Goal: Navigation & Orientation: Understand site structure

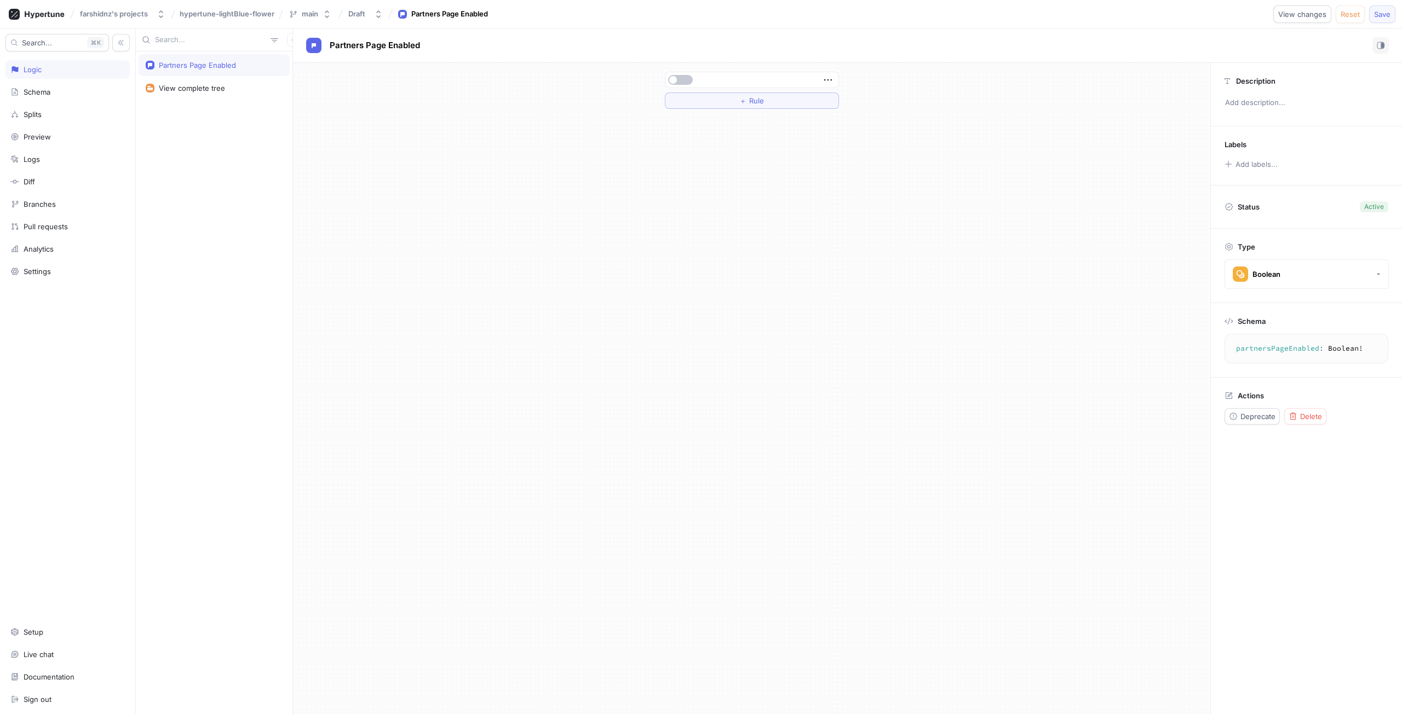
click at [1372, 18] on button "Save" at bounding box center [1382, 14] width 26 height 18
click at [358, 10] on div "Draft" at bounding box center [356, 13] width 17 height 9
click at [368, 10] on button "Draft" at bounding box center [365, 14] width 43 height 18
click at [575, 131] on div "＋ Rule" at bounding box center [751, 389] width 917 height 652
click at [371, 8] on button "Draft" at bounding box center [365, 14] width 43 height 18
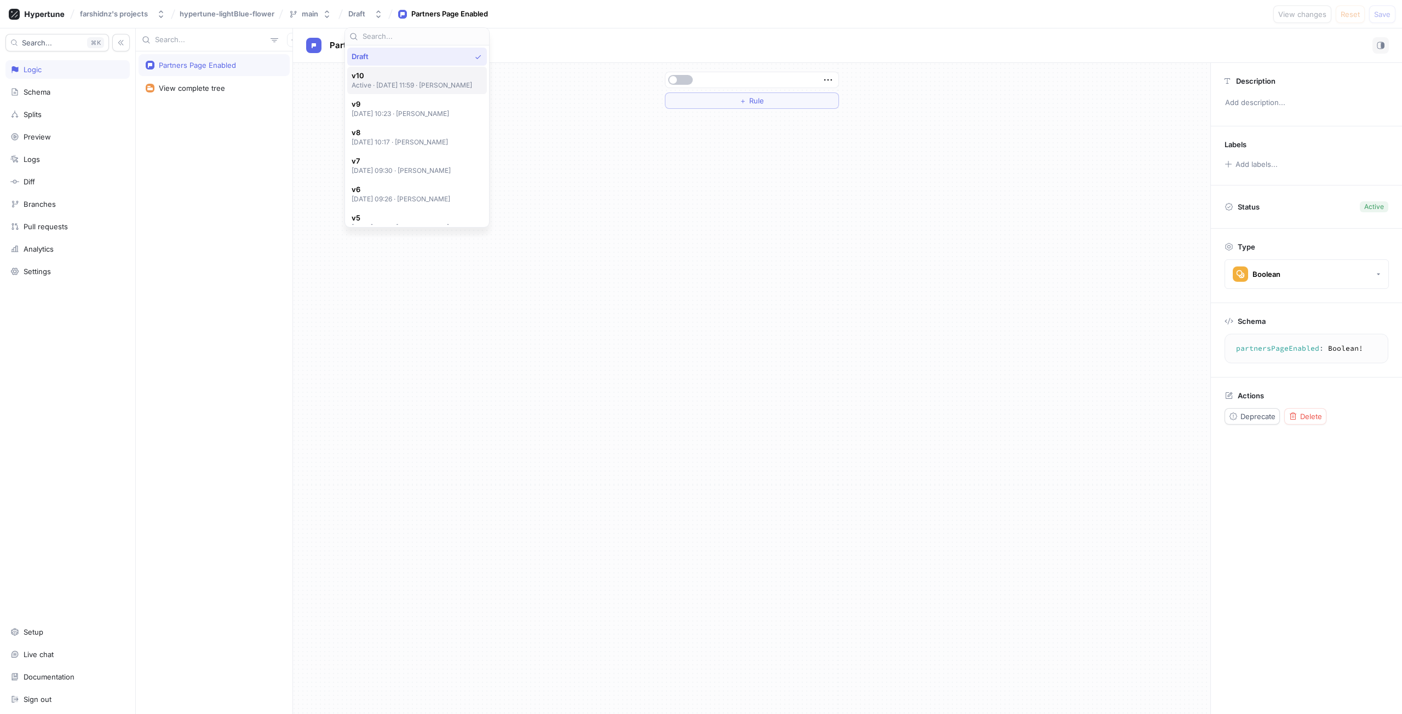
click at [380, 79] on span "v10" at bounding box center [411, 75] width 121 height 9
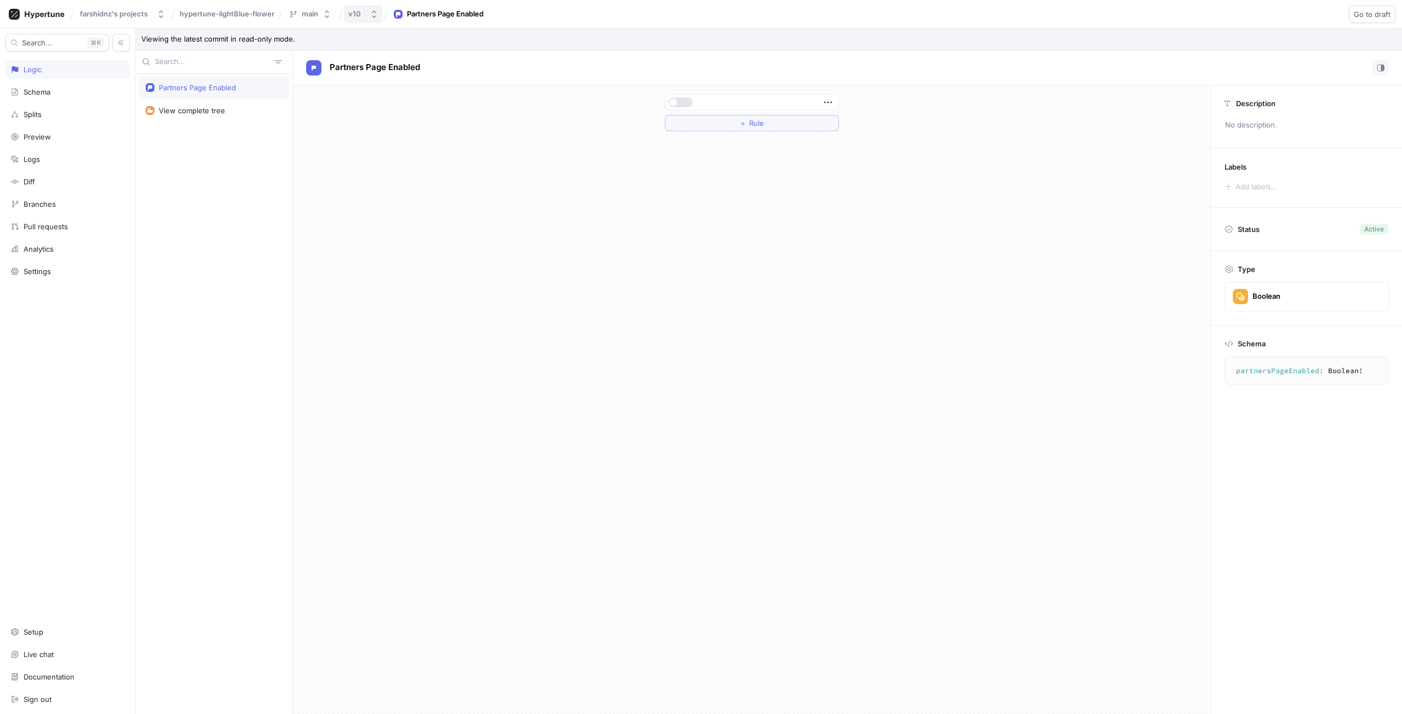
click at [351, 11] on div "v10" at bounding box center [354, 13] width 13 height 9
click at [407, 52] on div "Draft" at bounding box center [417, 56] width 132 height 9
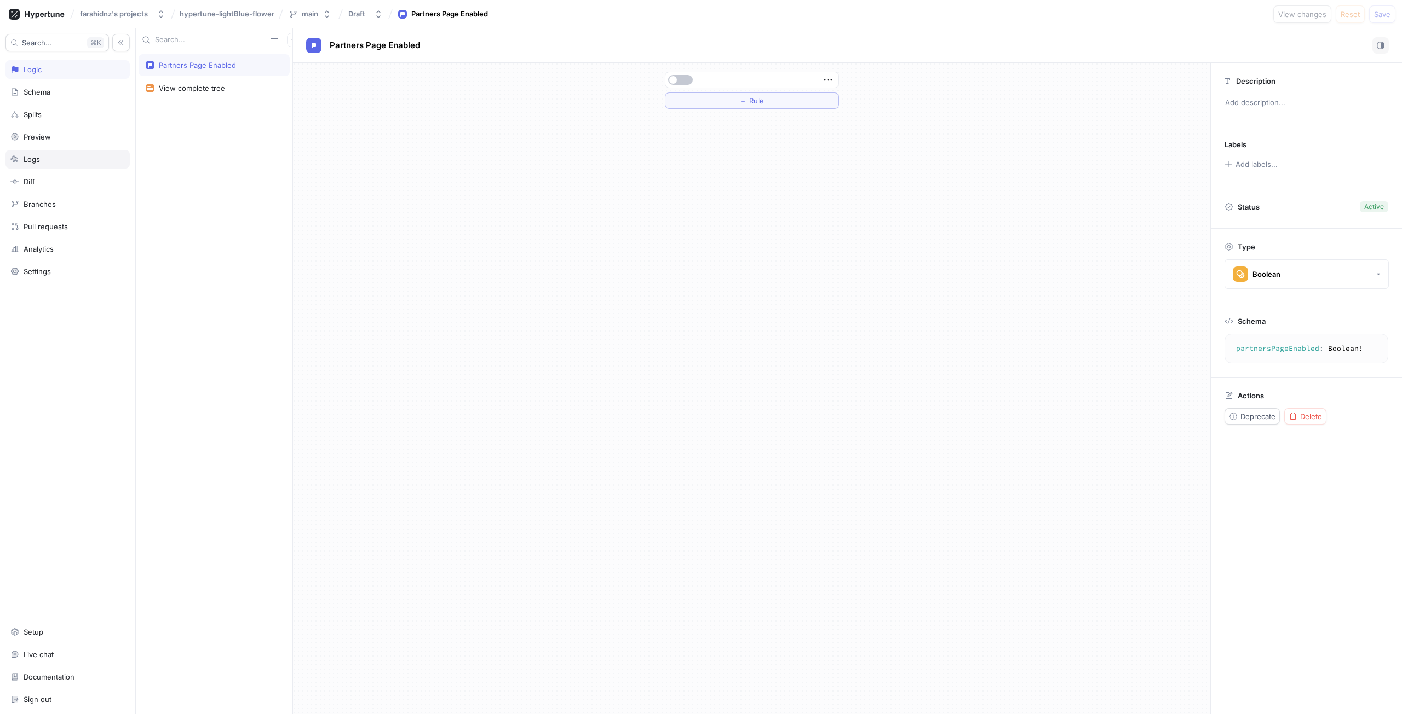
click at [41, 163] on div "Logs" at bounding box center [67, 159] width 114 height 9
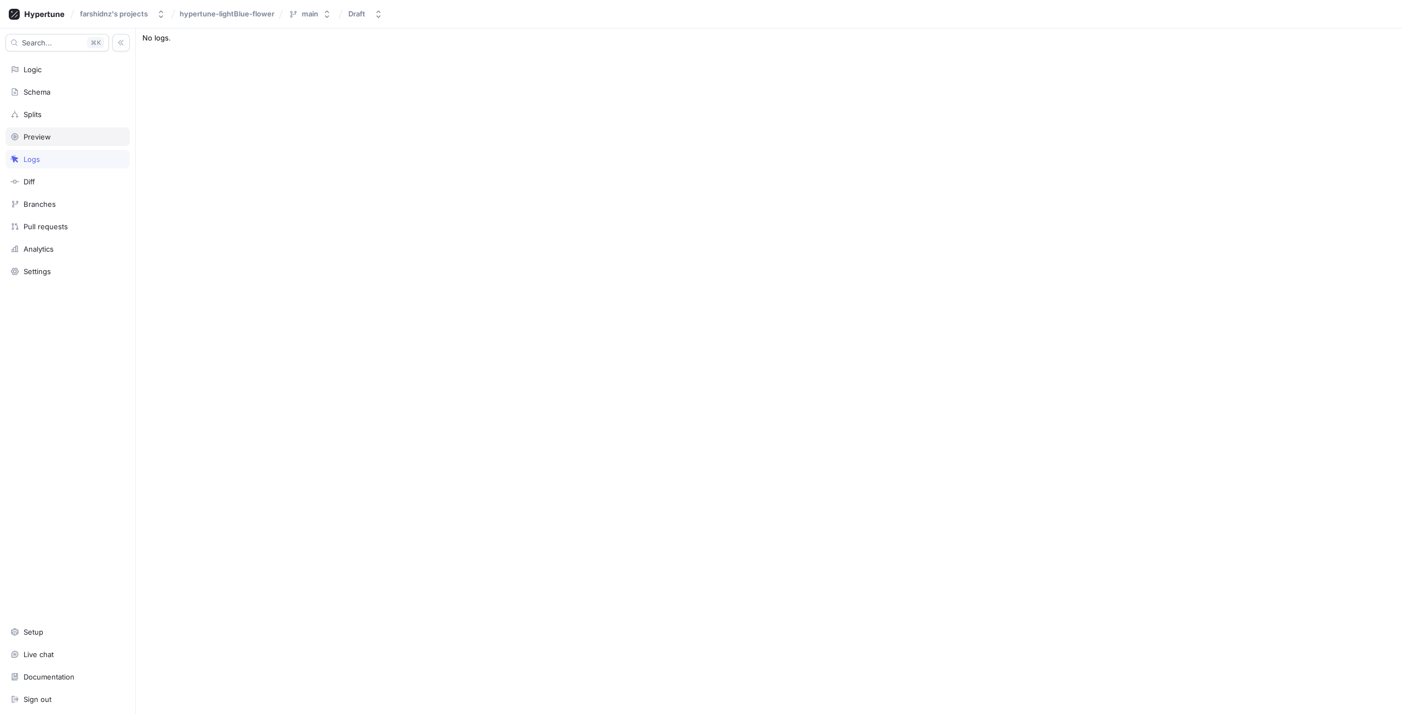
click at [72, 136] on div "Preview" at bounding box center [67, 136] width 114 height 9
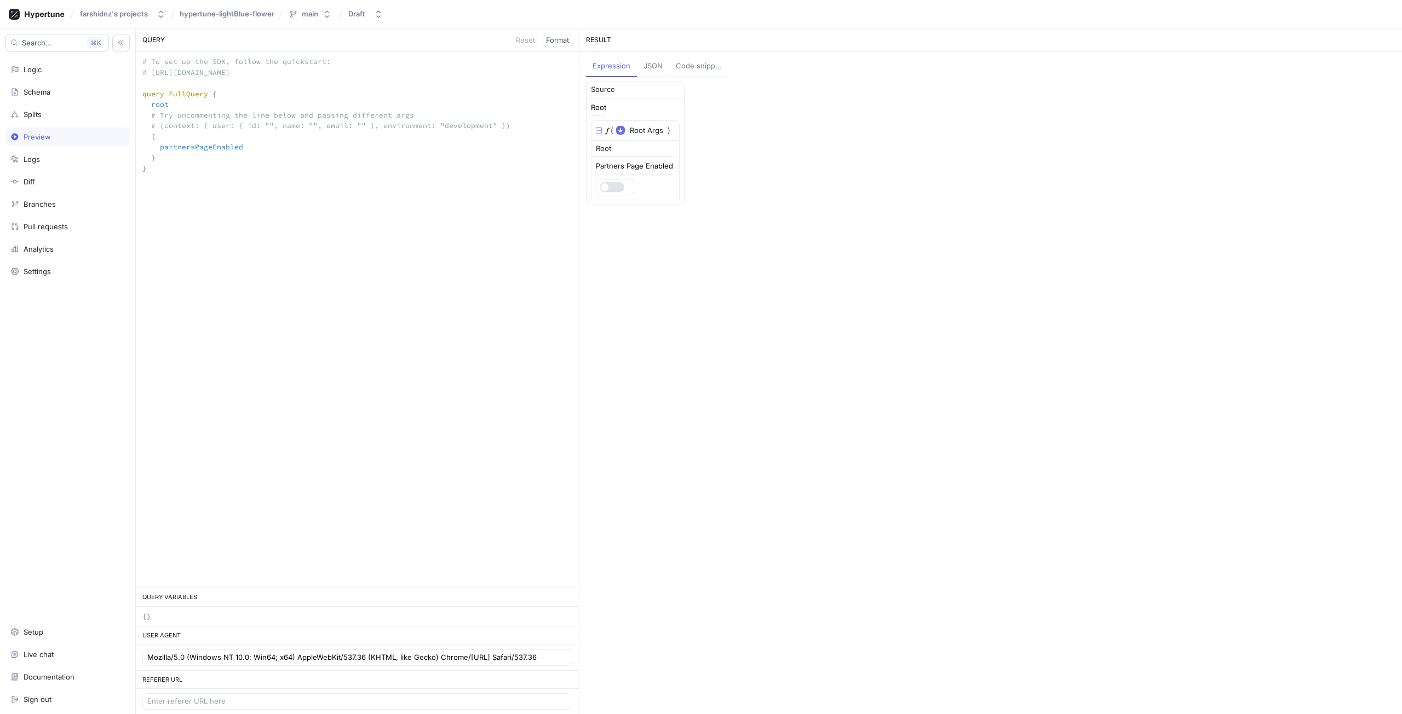
click at [645, 75] on button "JSON" at bounding box center [653, 66] width 32 height 21
click at [694, 70] on div "Code snippets" at bounding box center [699, 66] width 49 height 11
click at [610, 55] on div "RESULT Expression JSON Code snippets SDK cURL HTML JavaScript Open setup wizard" at bounding box center [990, 371] width 823 height 686
click at [614, 72] on button "Expression" at bounding box center [611, 66] width 50 height 21
click at [607, 193] on div at bounding box center [614, 187] width 37 height 15
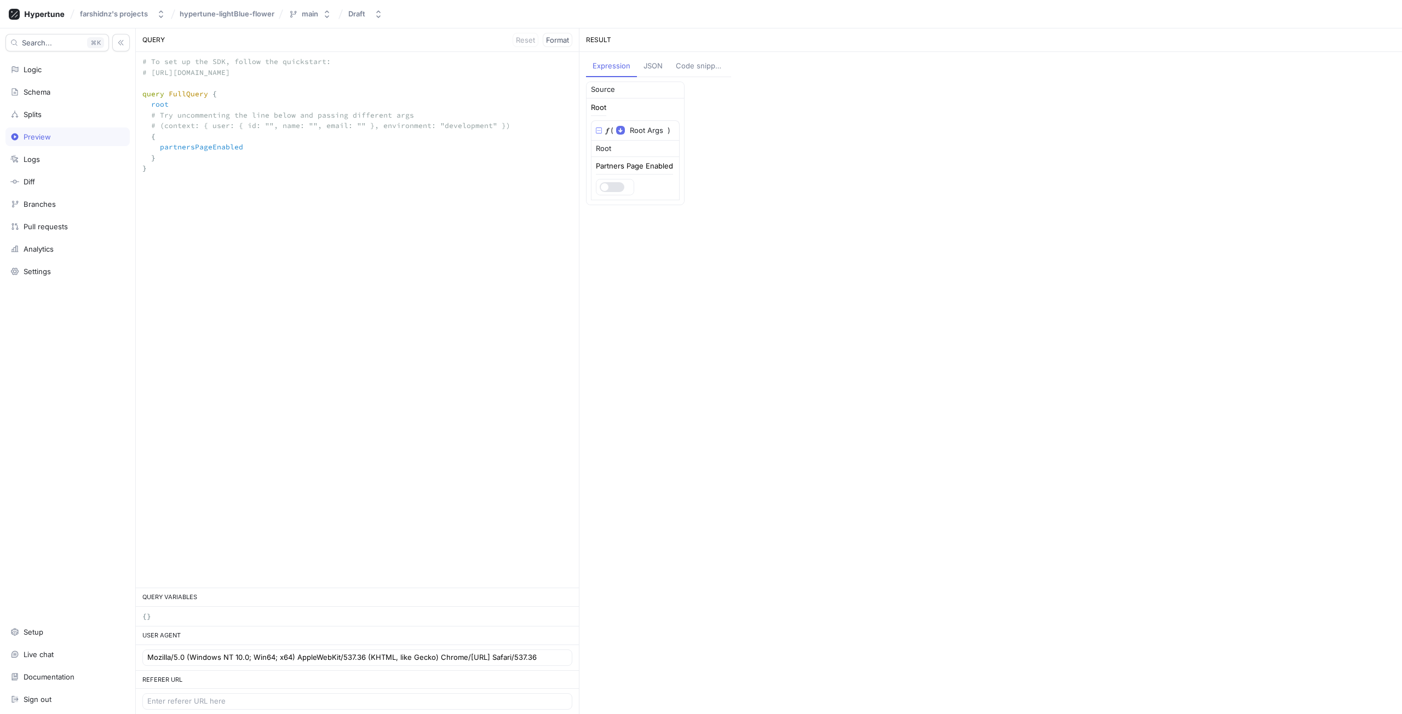
click at [624, 189] on div at bounding box center [611, 187] width 26 height 10
click at [113, 111] on div "Splits" at bounding box center [67, 114] width 114 height 9
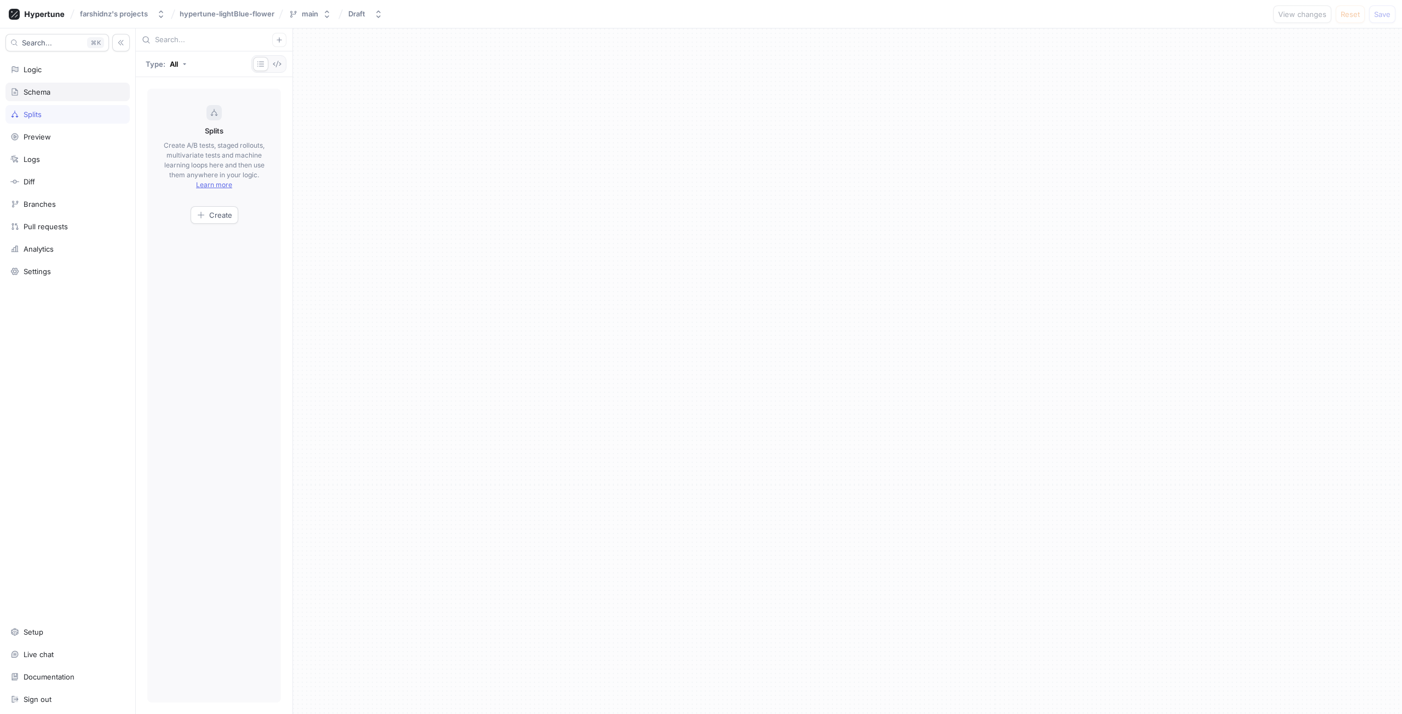
click at [75, 92] on div "Schema" at bounding box center [67, 92] width 114 height 9
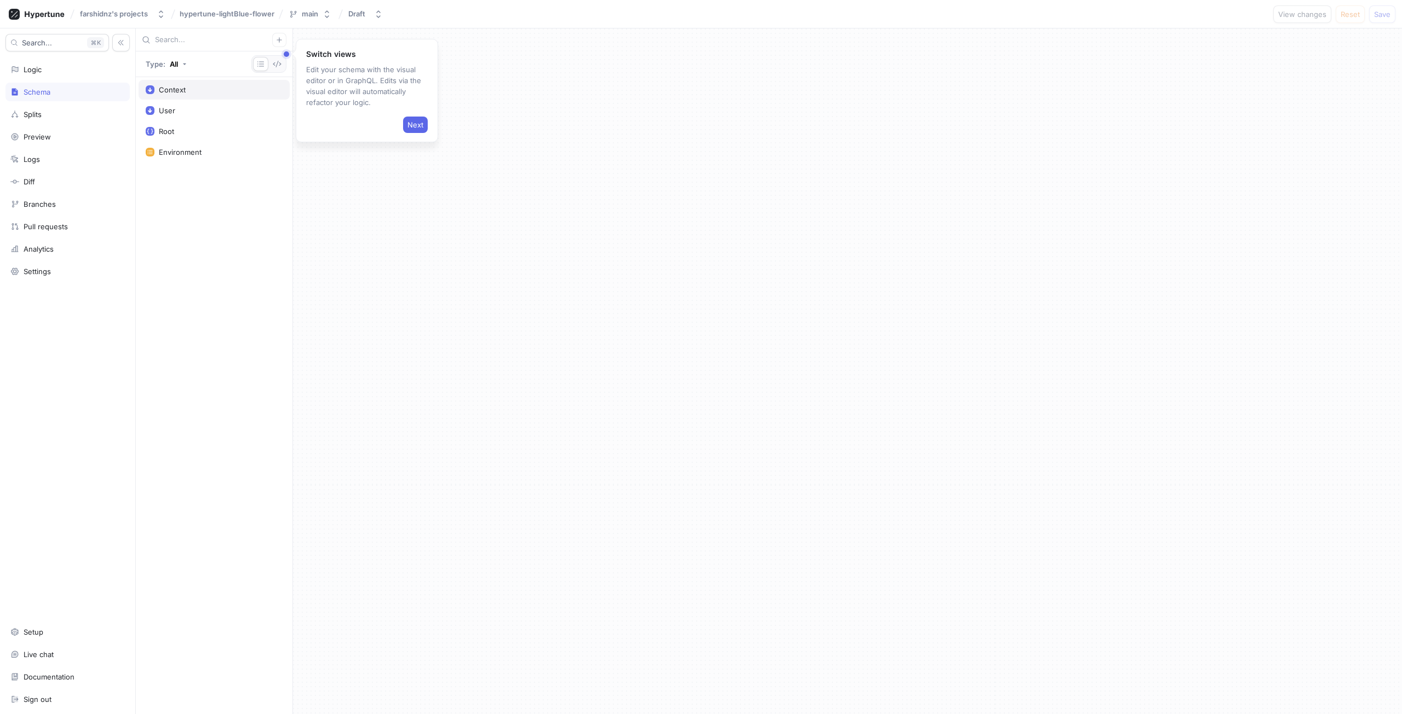
click at [199, 96] on div "Context" at bounding box center [214, 90] width 151 height 20
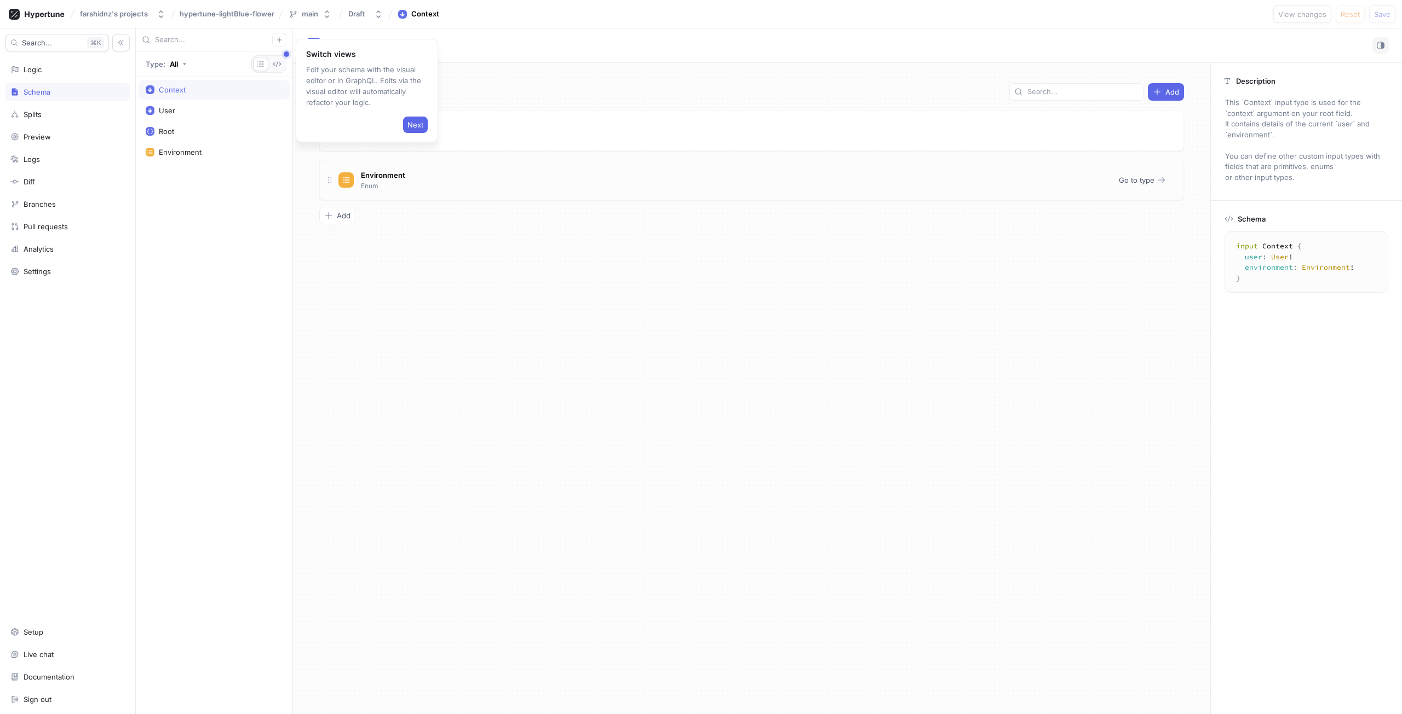
drag, startPoint x: 525, startPoint y: 174, endPoint x: 535, endPoint y: 178, distance: 10.8
click at [530, 178] on div "Environment Enum" at bounding box center [723, 180] width 771 height 22
drag, startPoint x: 1367, startPoint y: 191, endPoint x: 1366, endPoint y: 163, distance: 27.4
click at [1367, 186] on div "Type Environment" at bounding box center [1305, 163] width 191 height 74
click at [1366, 163] on button "Environment" at bounding box center [1306, 172] width 164 height 30
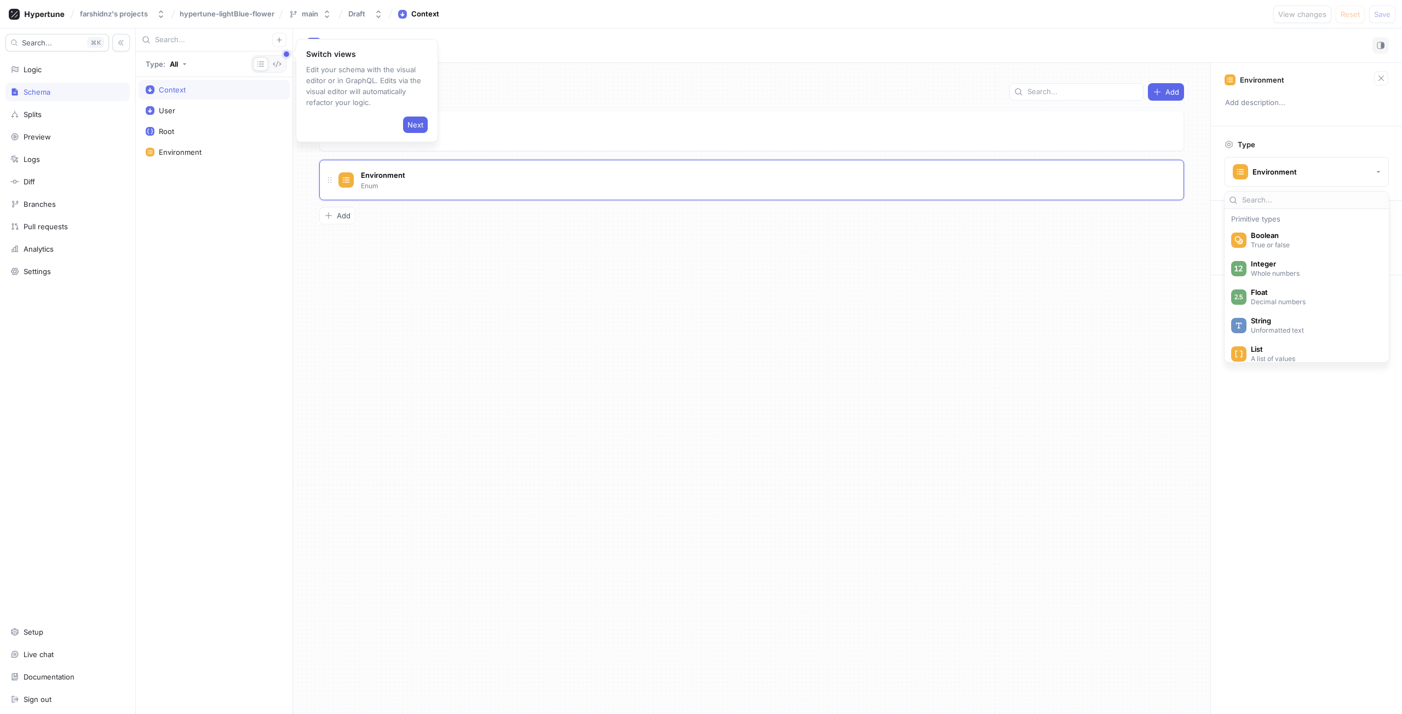
click at [975, 389] on div "Fields Add User Input type reference Go to type Environment Enum Go to type To …" at bounding box center [751, 389] width 917 height 652
click at [87, 114] on div "Splits" at bounding box center [67, 114] width 114 height 9
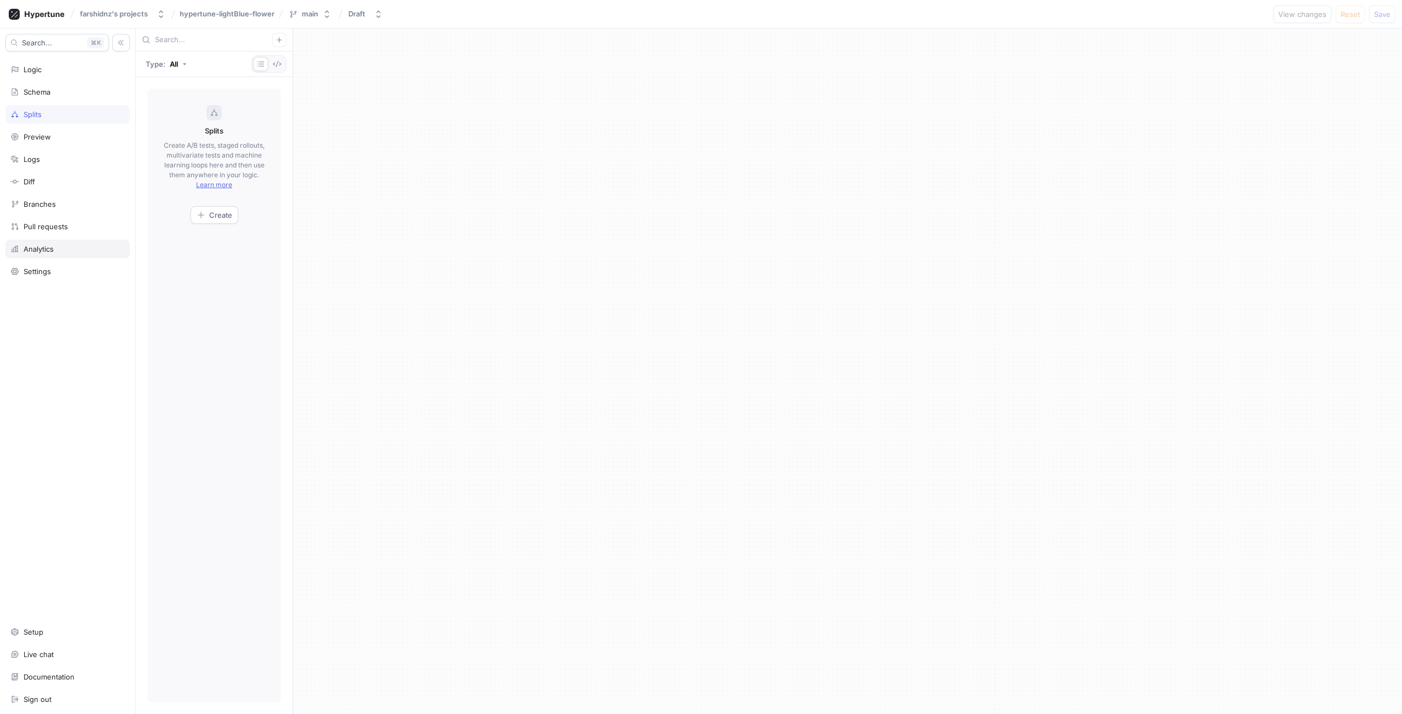
click at [95, 249] on div "Analytics" at bounding box center [67, 249] width 114 height 9
click at [97, 231] on div "Pull requests" at bounding box center [67, 226] width 124 height 19
click at [84, 214] on div "Search... K Logic Schema Splits Preview Logs Diff Branches Pull requests Analyt…" at bounding box center [68, 371] width 136 height 686
click at [80, 204] on div "Branches" at bounding box center [67, 204] width 114 height 9
click at [80, 194] on div "Search... K Logic Schema Splits Preview Logs Diff Branches Pull requests Analyt…" at bounding box center [68, 371] width 136 height 686
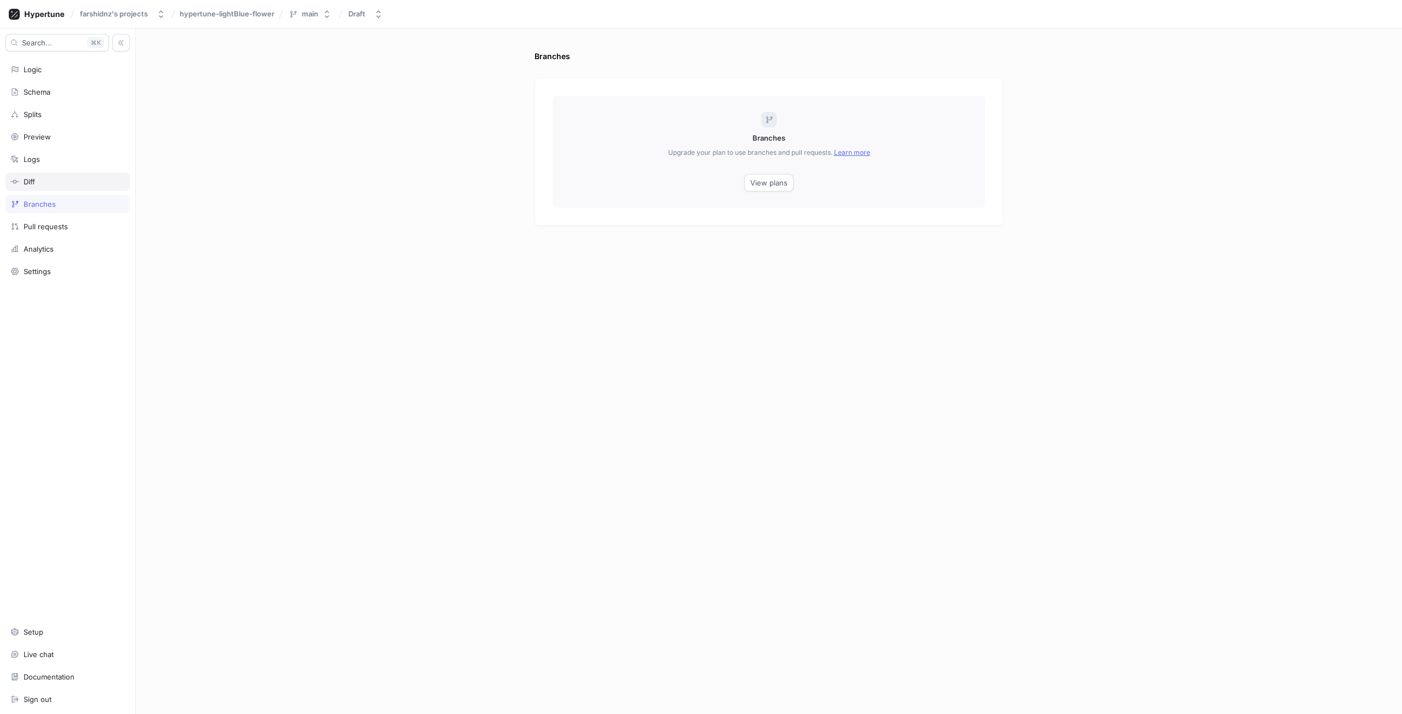
click at [86, 178] on div "Diff" at bounding box center [67, 181] width 114 height 9
click at [86, 187] on div "Diff" at bounding box center [67, 181] width 124 height 19
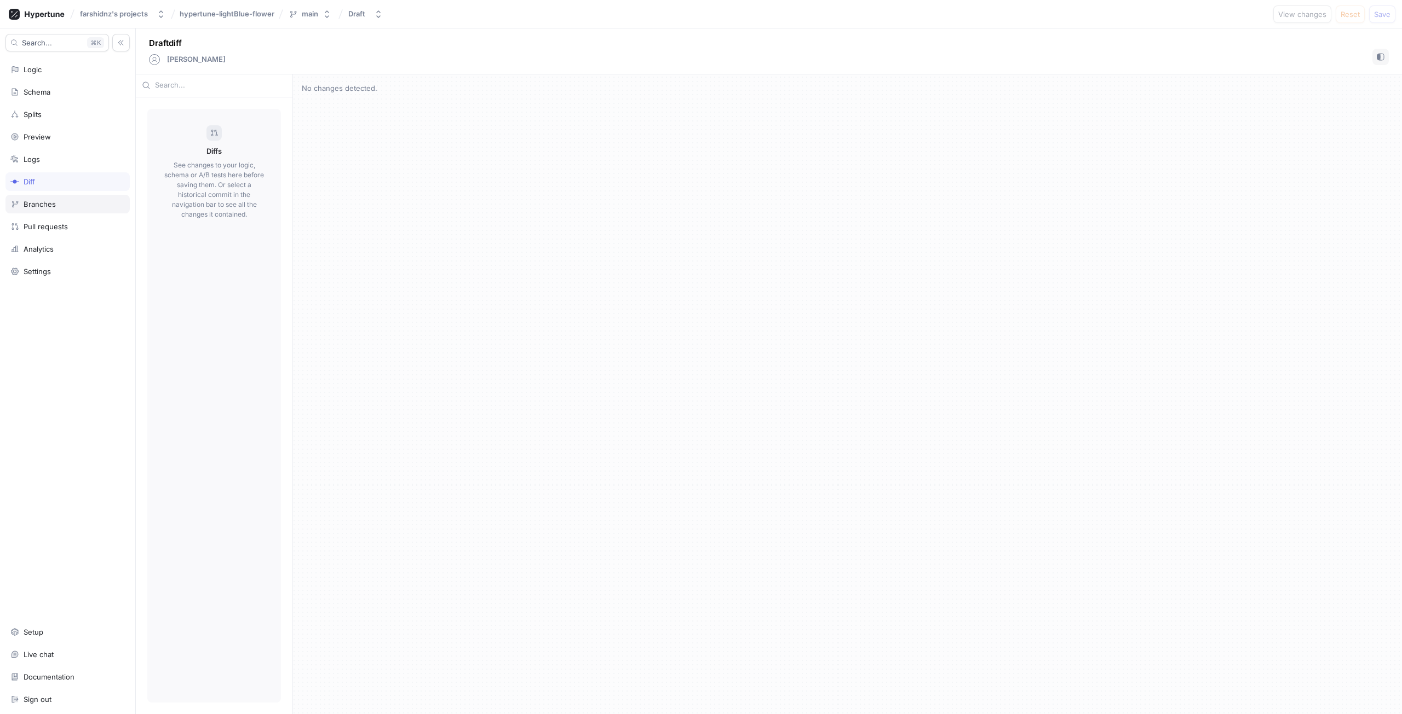
drag, startPoint x: 86, startPoint y: 202, endPoint x: 166, endPoint y: 200, distance: 80.5
click at [87, 203] on div "Branches" at bounding box center [67, 204] width 114 height 9
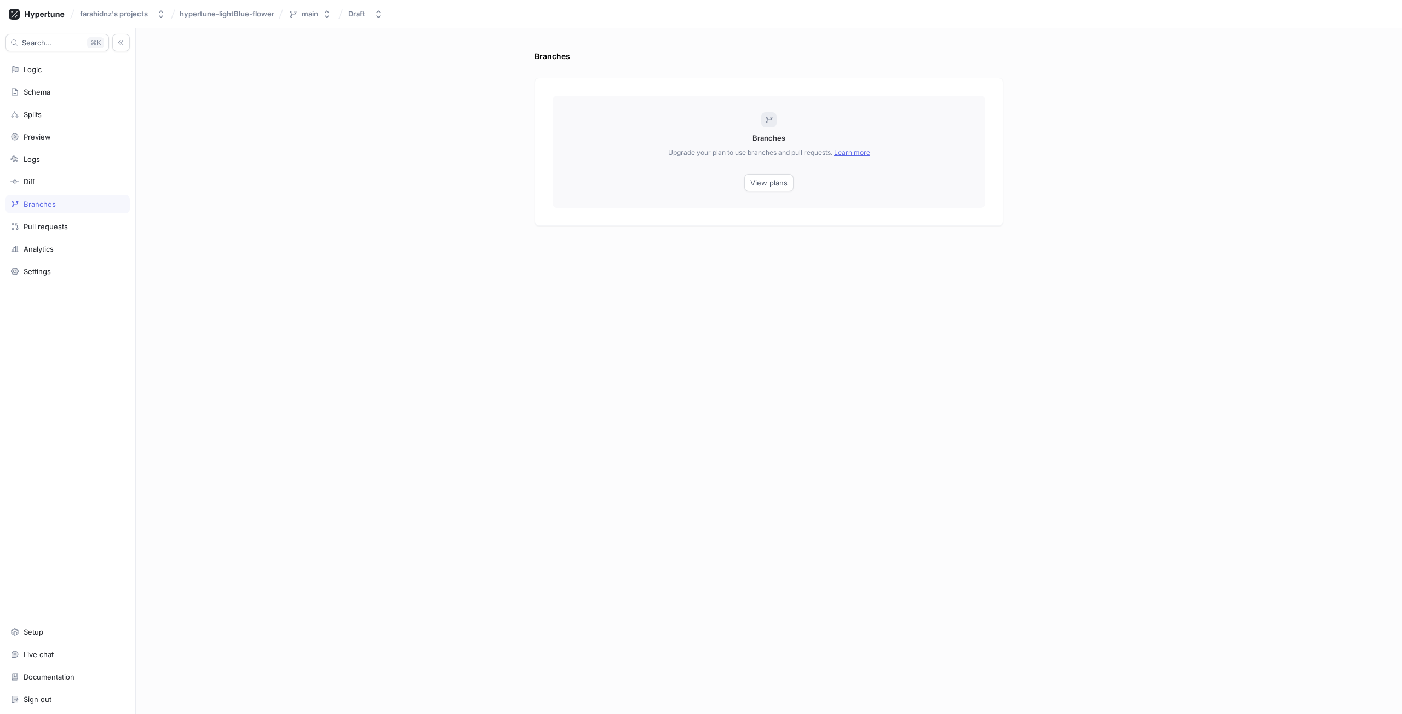
drag, startPoint x: 725, startPoint y: 175, endPoint x: 735, endPoint y: 176, distance: 9.9
click at [730, 176] on div "Branches Upgrade your plan to use branches and pull requests. Learn more View p…" at bounding box center [768, 152] width 433 height 112
click at [451, 235] on div "Branches Branches Upgrade your plan to use branches and pull requests. Learn mo…" at bounding box center [769, 371] width 1266 height 686
click at [67, 68] on div "Logic" at bounding box center [67, 69] width 114 height 9
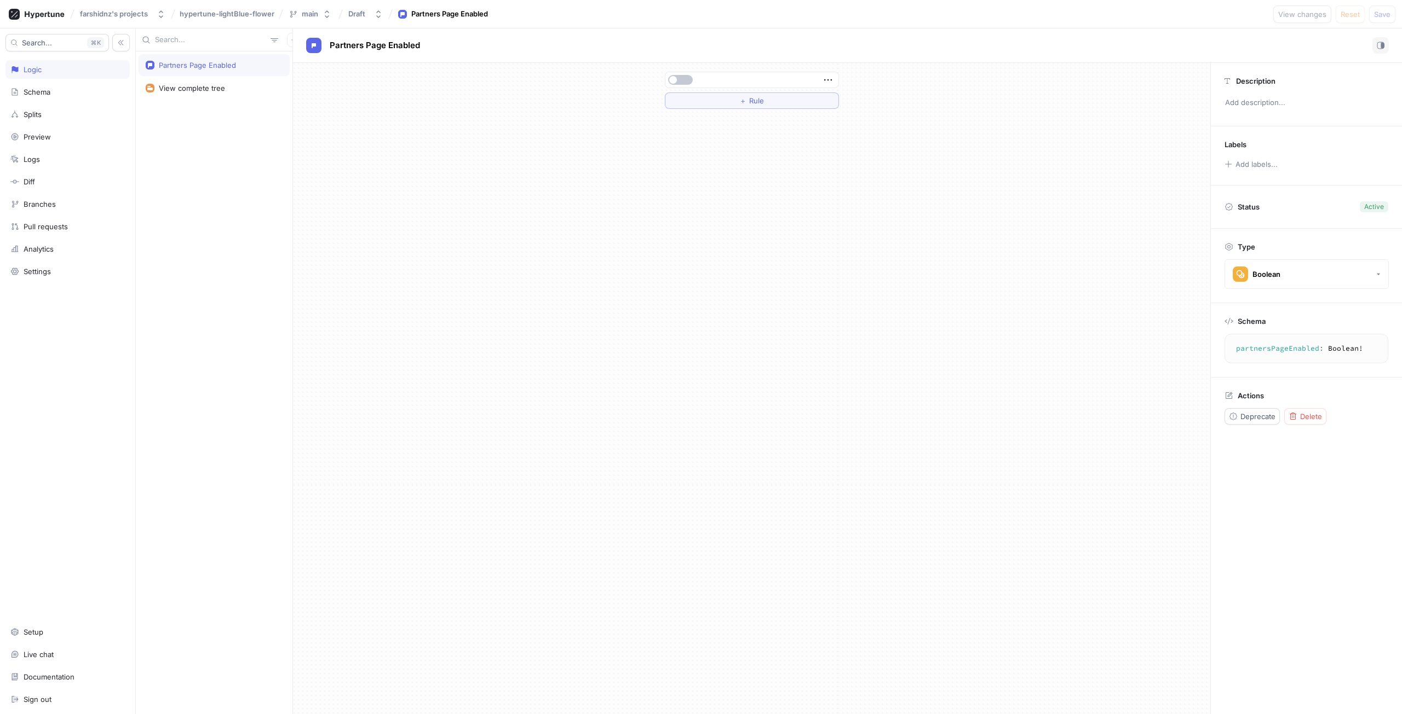
click at [918, 131] on div "＋ Rule" at bounding box center [751, 389] width 917 height 652
click at [53, 271] on div "Settings" at bounding box center [67, 271] width 114 height 9
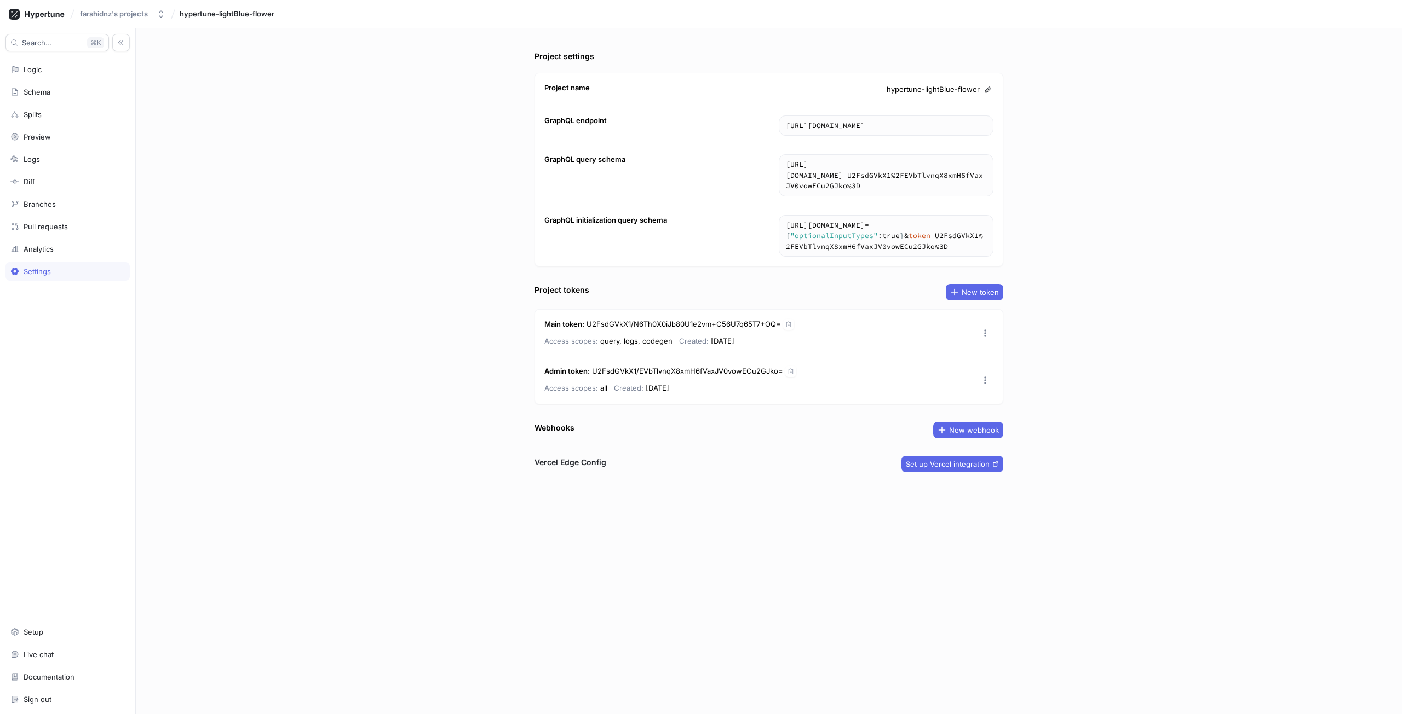
drag, startPoint x: 683, startPoint y: 399, endPoint x: 838, endPoint y: 364, distance: 159.5
click at [838, 364] on div "Admin token : U2FsdGVkX1/EVbTlvnqX8xmH6fVaxJV0vowECu2GJko= Access scopes: all C…" at bounding box center [769, 380] width 468 height 47
